Goal: Find contact information: Find contact information

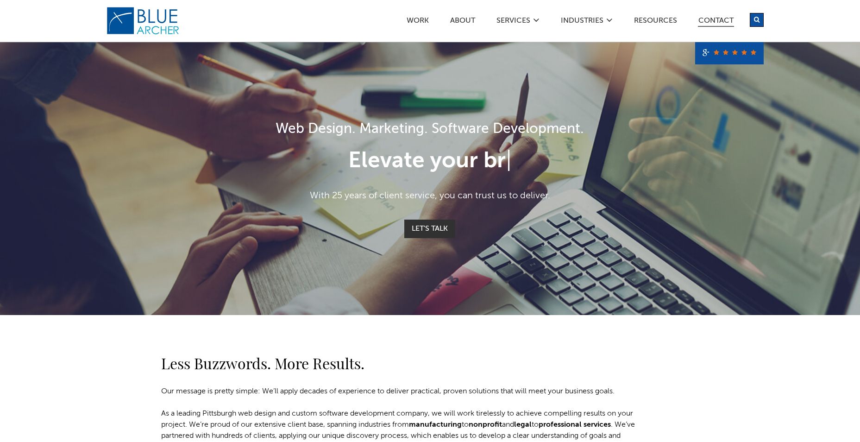
click at [708, 21] on link "Contact" at bounding box center [716, 22] width 36 height 10
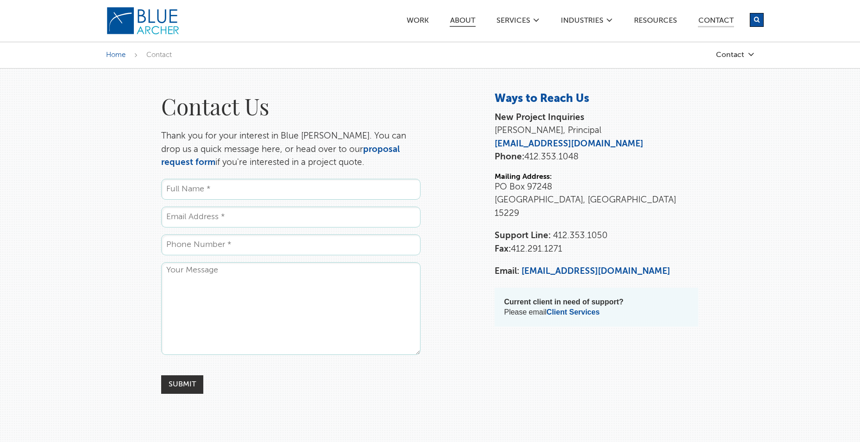
click at [466, 19] on link "ABOUT" at bounding box center [463, 22] width 26 height 10
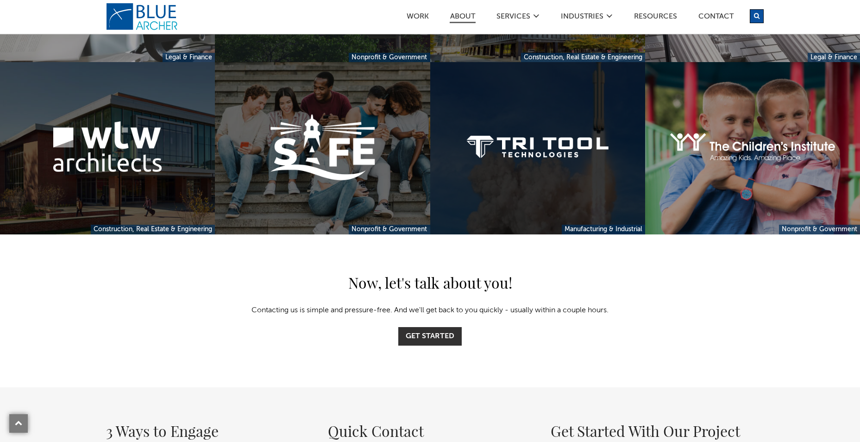
scroll to position [2546, 0]
